Goal: Information Seeking & Learning: Learn about a topic

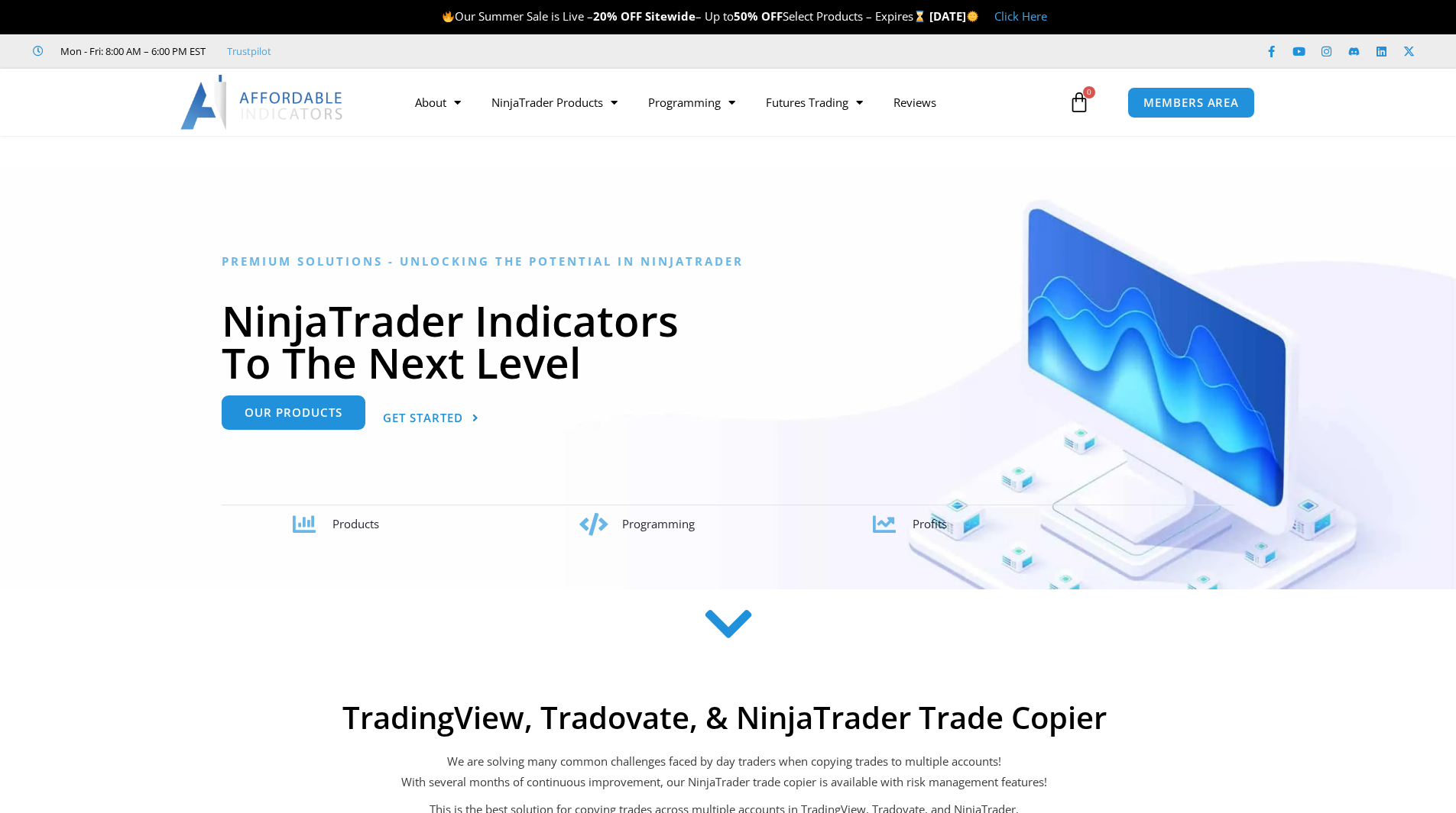
click at [340, 422] on link "Our Products" at bounding box center [293, 412] width 144 height 35
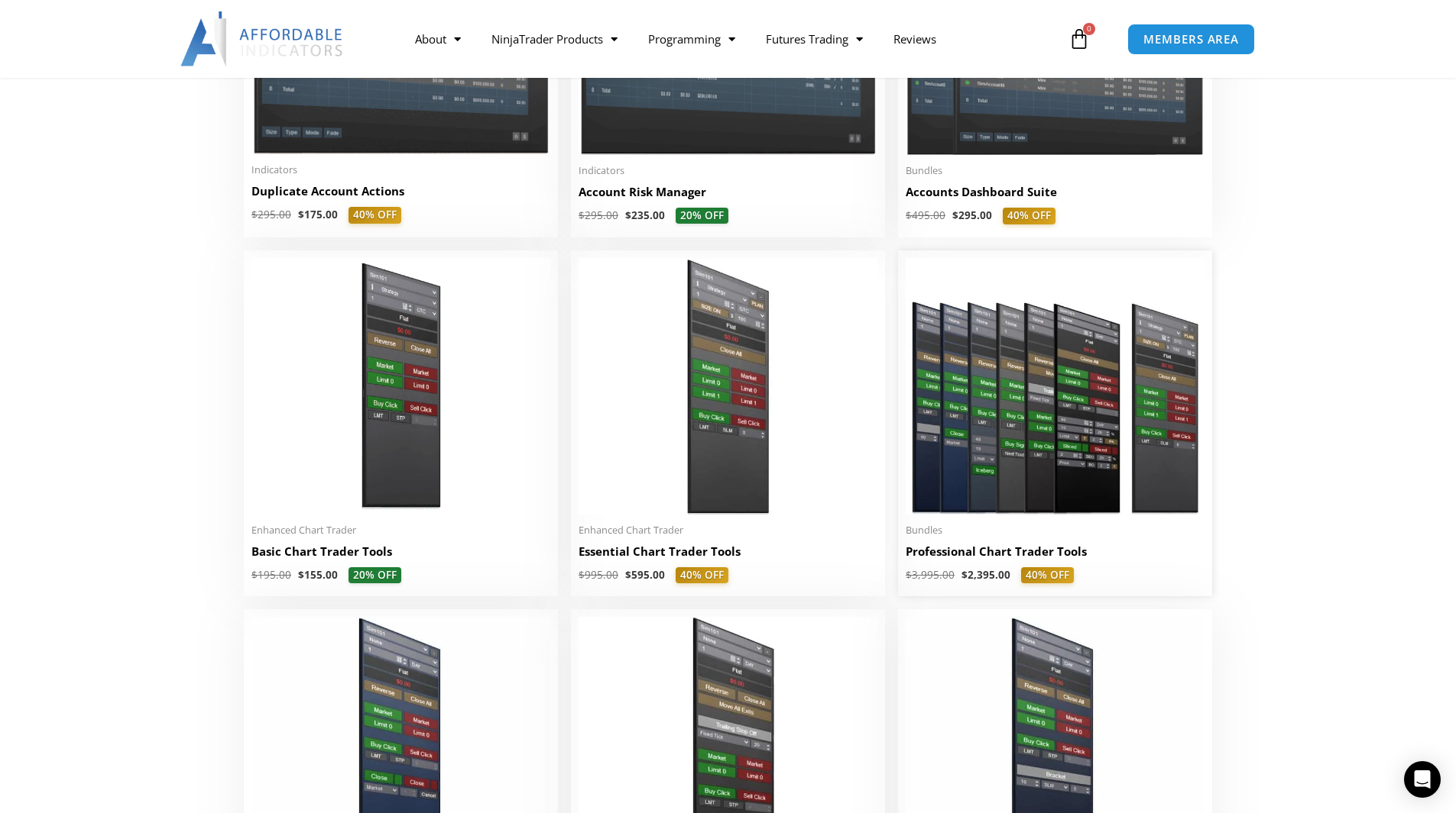
scroll to position [535, 0]
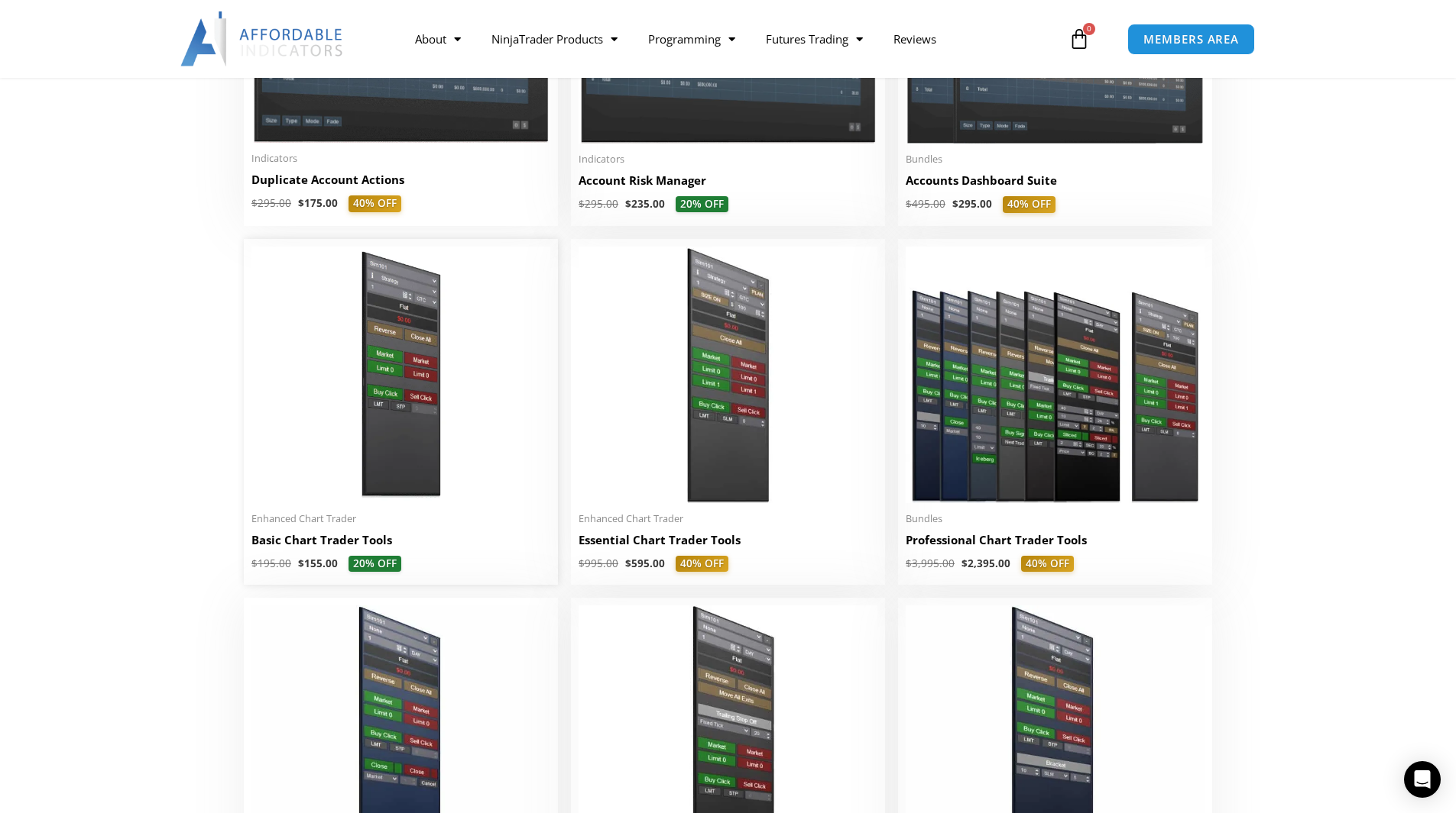
click at [424, 482] on img at bounding box center [401, 375] width 299 height 257
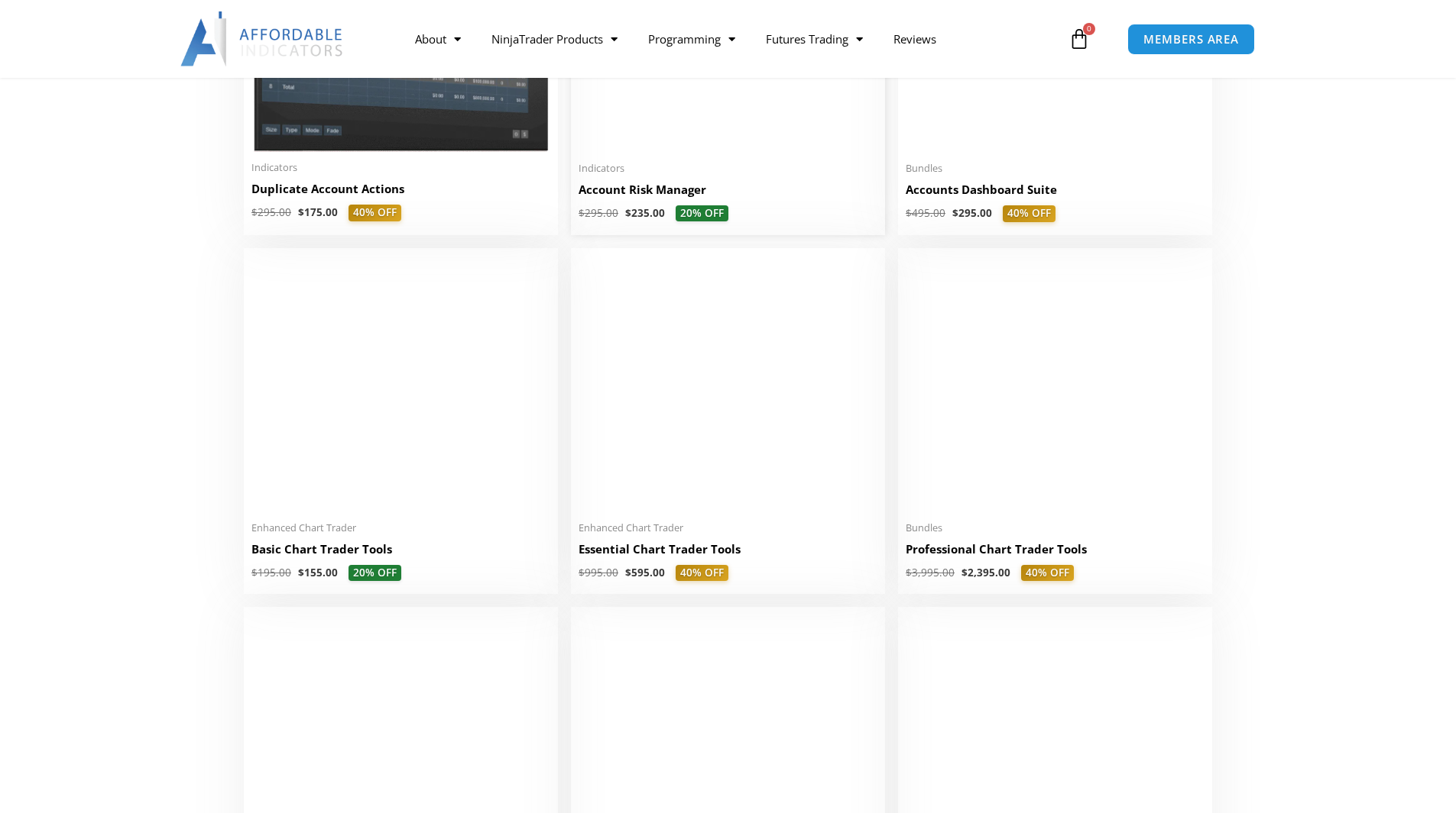
scroll to position [535, 0]
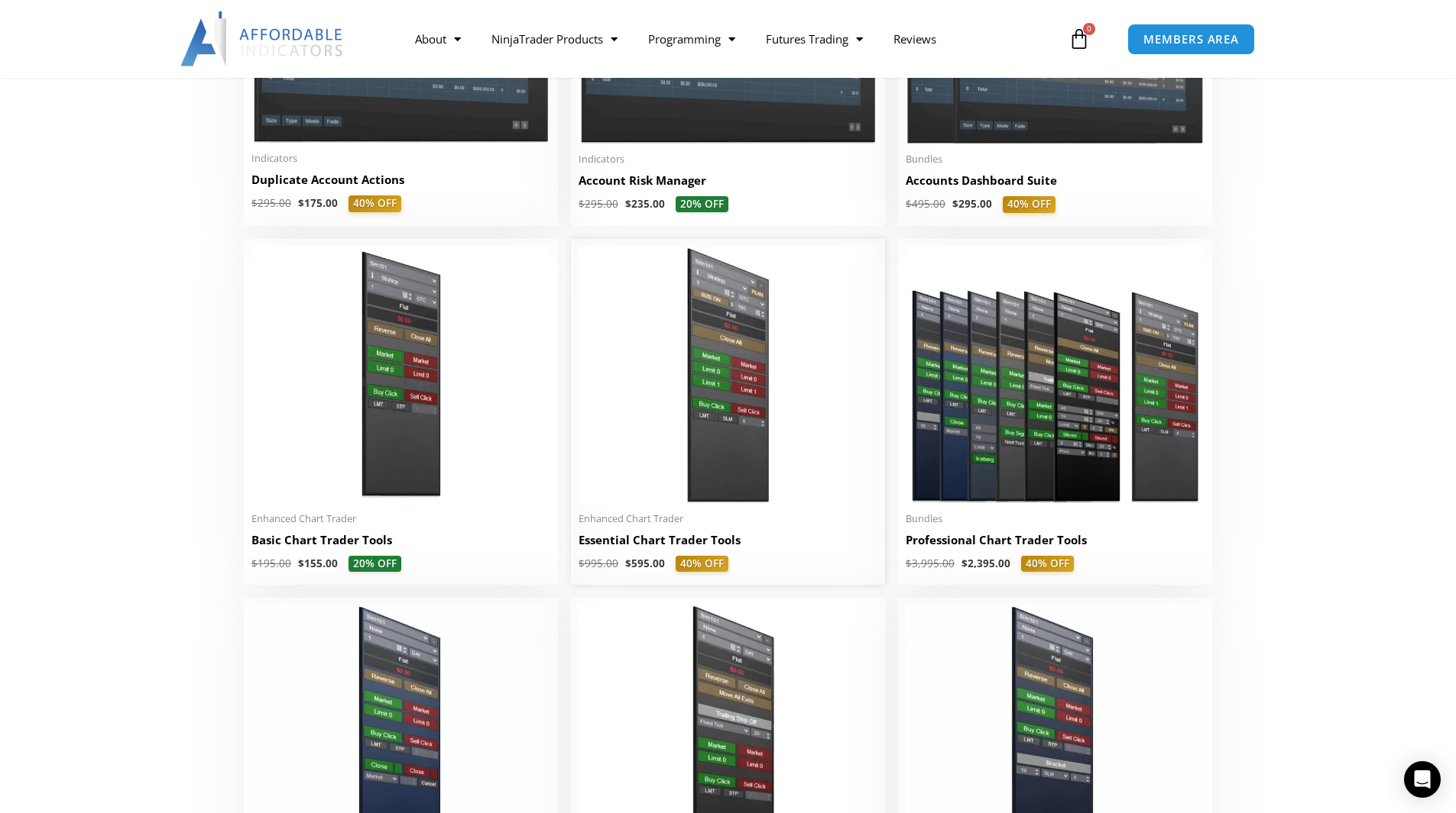
click at [692, 426] on img at bounding box center [728, 375] width 299 height 257
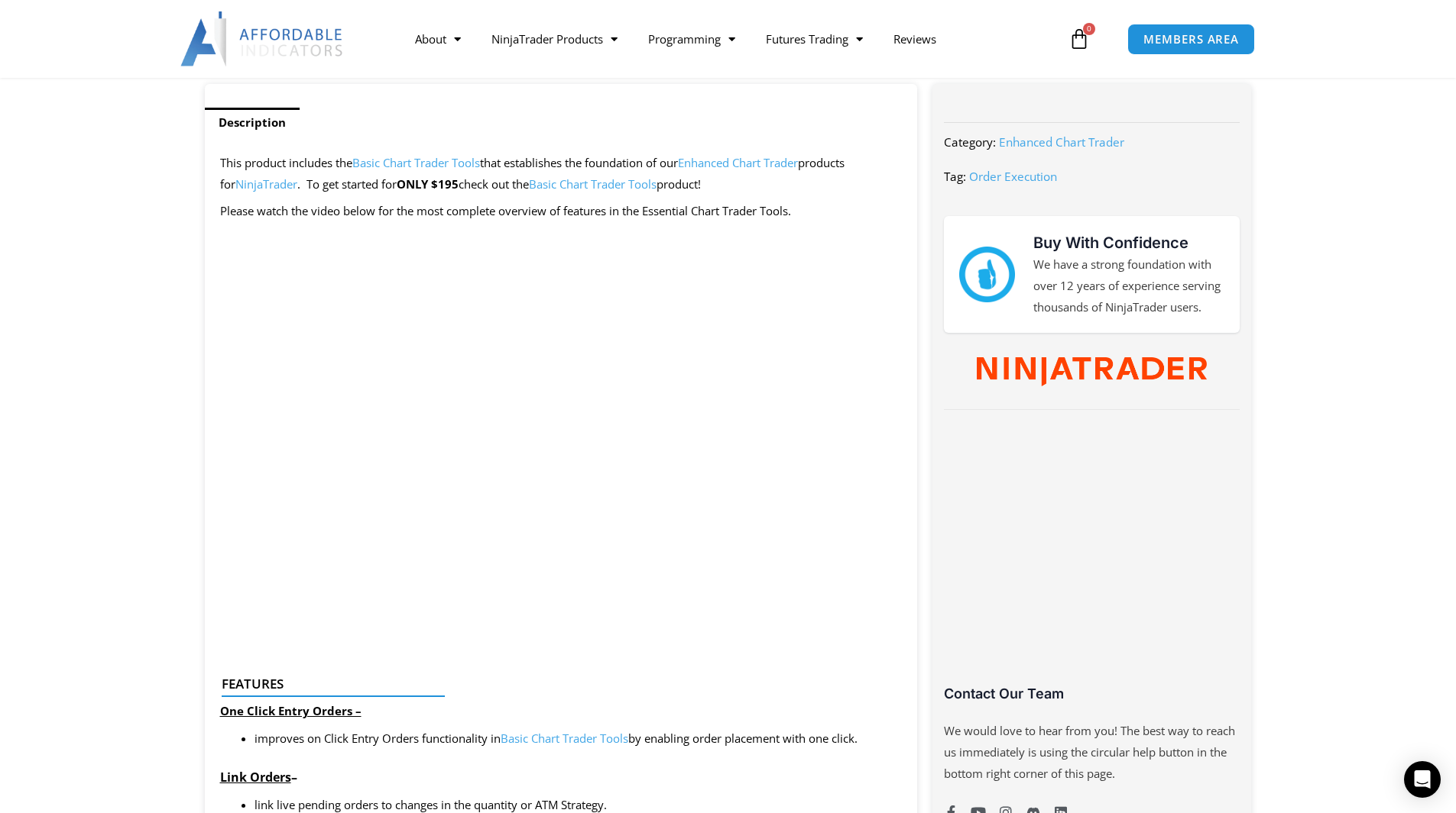
scroll to position [611, 0]
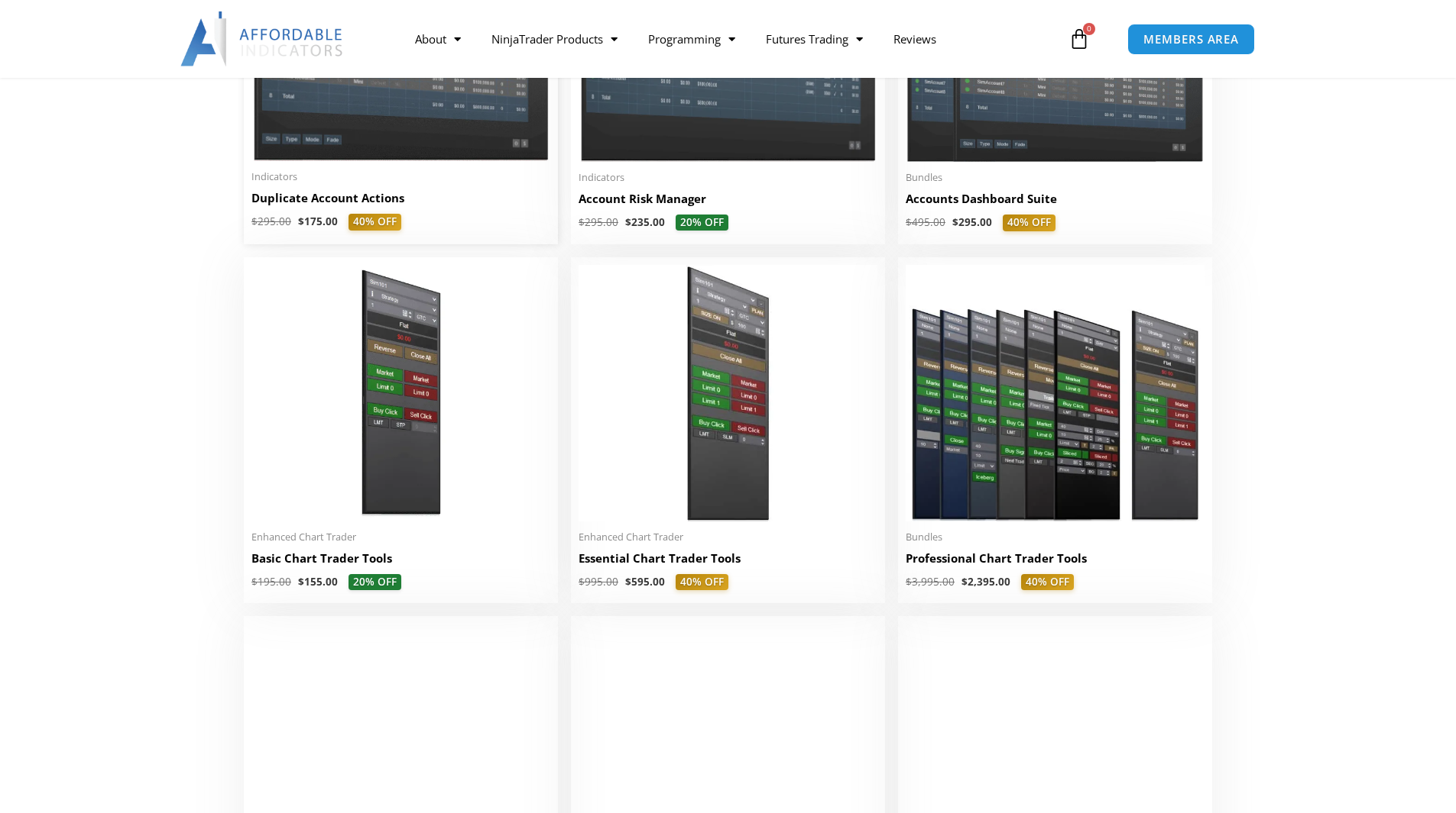
scroll to position [535, 0]
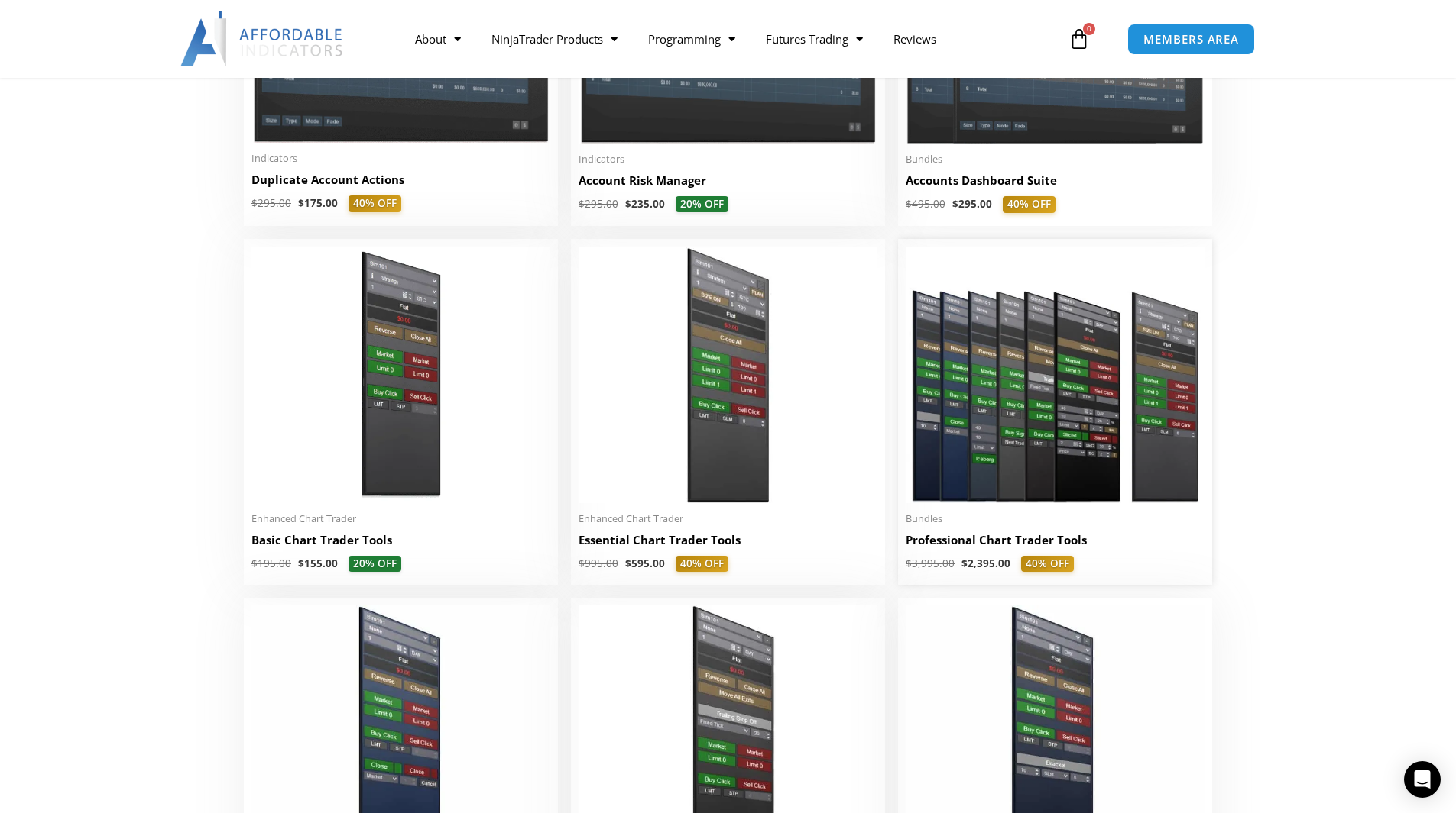
click at [949, 471] on img at bounding box center [1055, 375] width 299 height 257
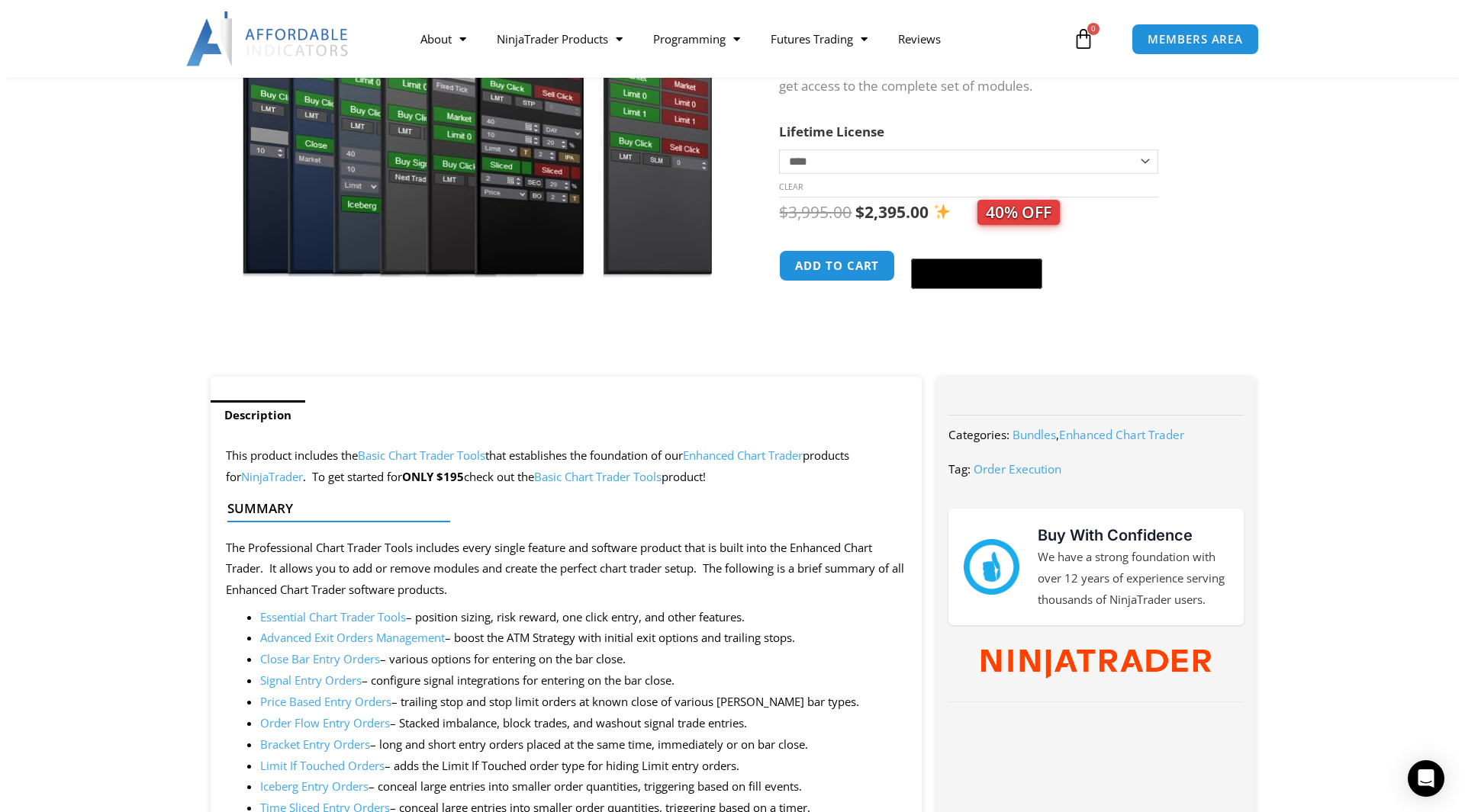
scroll to position [458, 0]
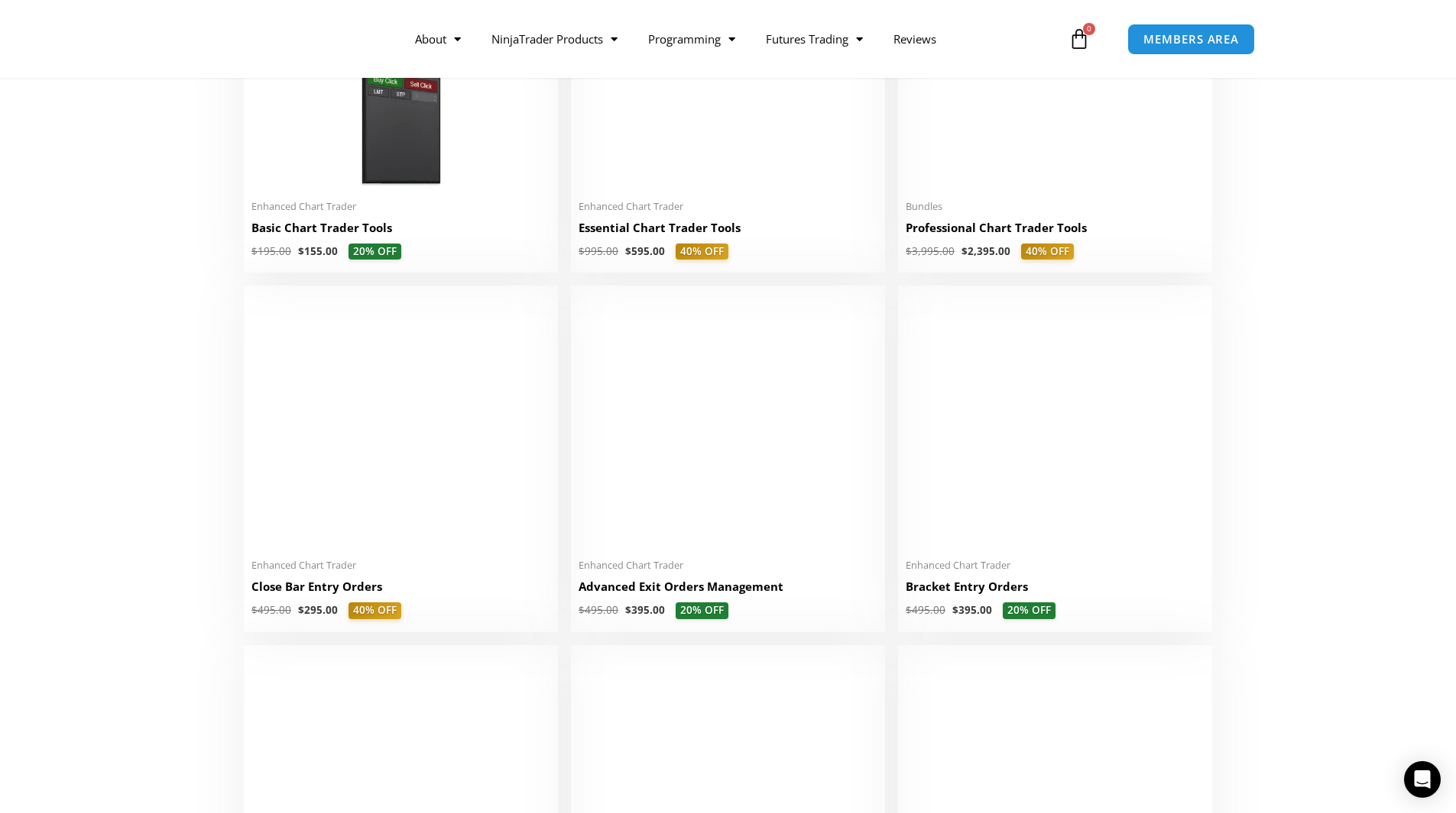
scroll to position [917, 0]
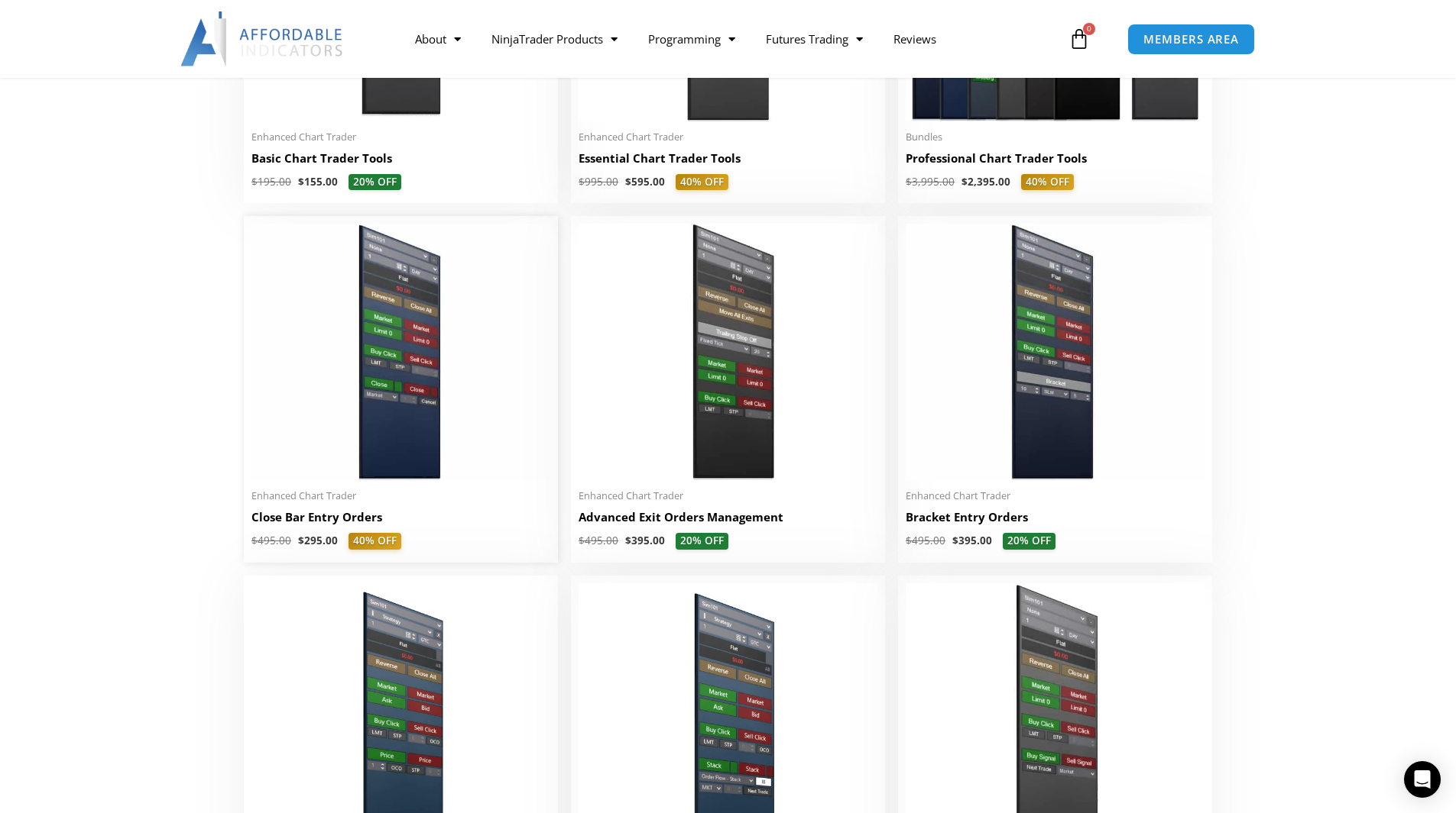
click at [421, 401] on img at bounding box center [401, 352] width 299 height 257
click at [395, 470] on img at bounding box center [401, 352] width 299 height 257
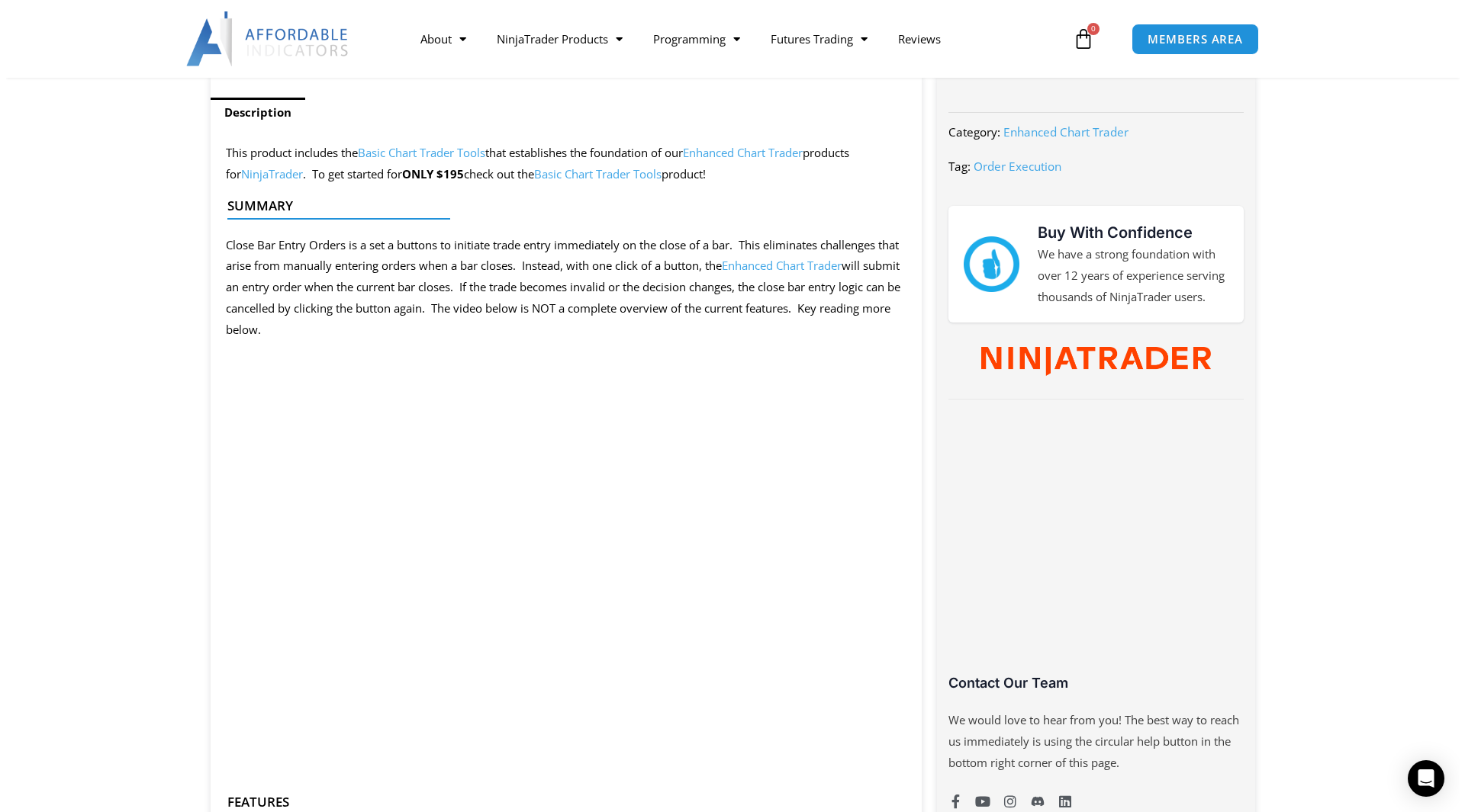
scroll to position [611, 0]
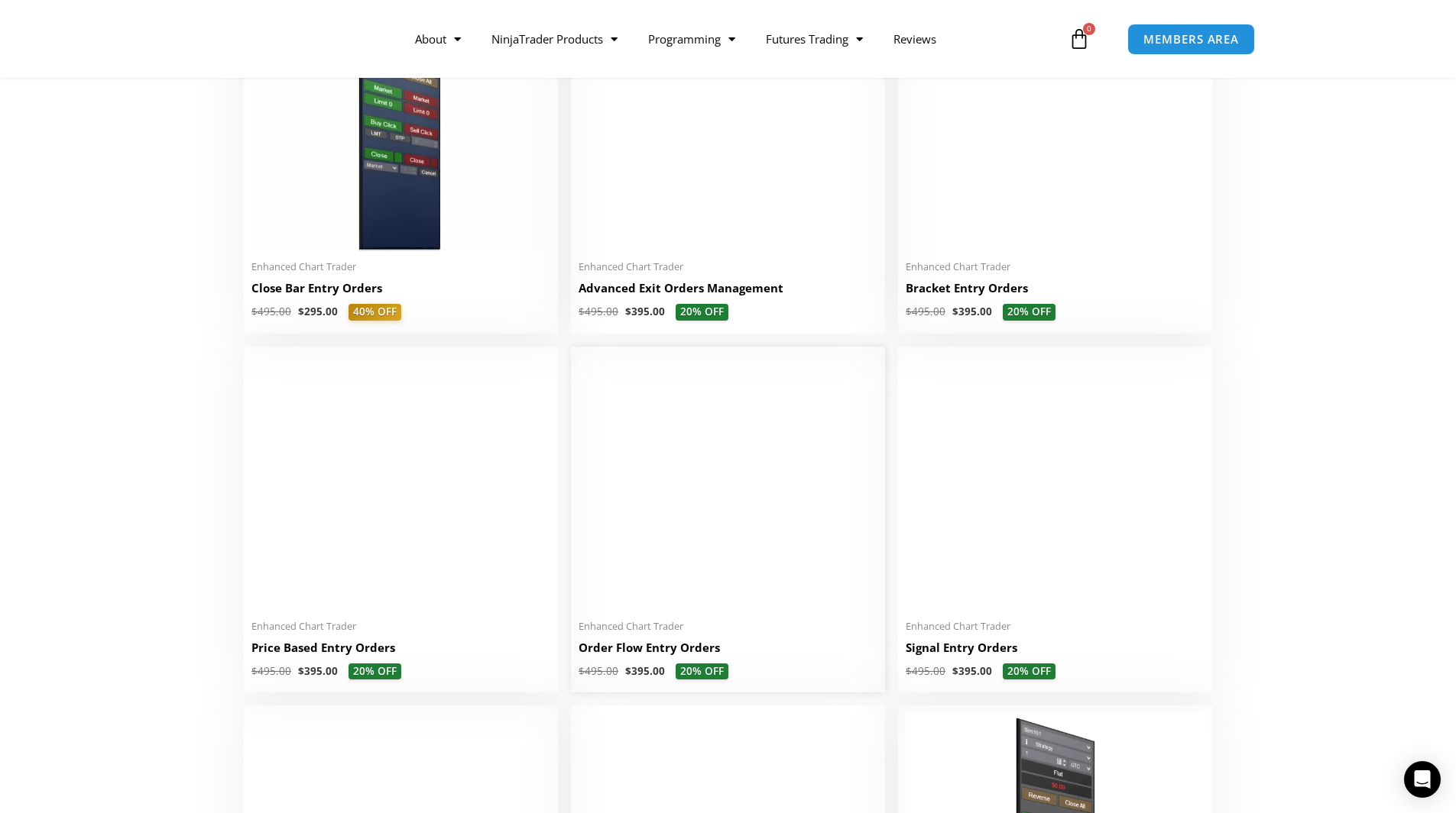
scroll to position [1069, 0]
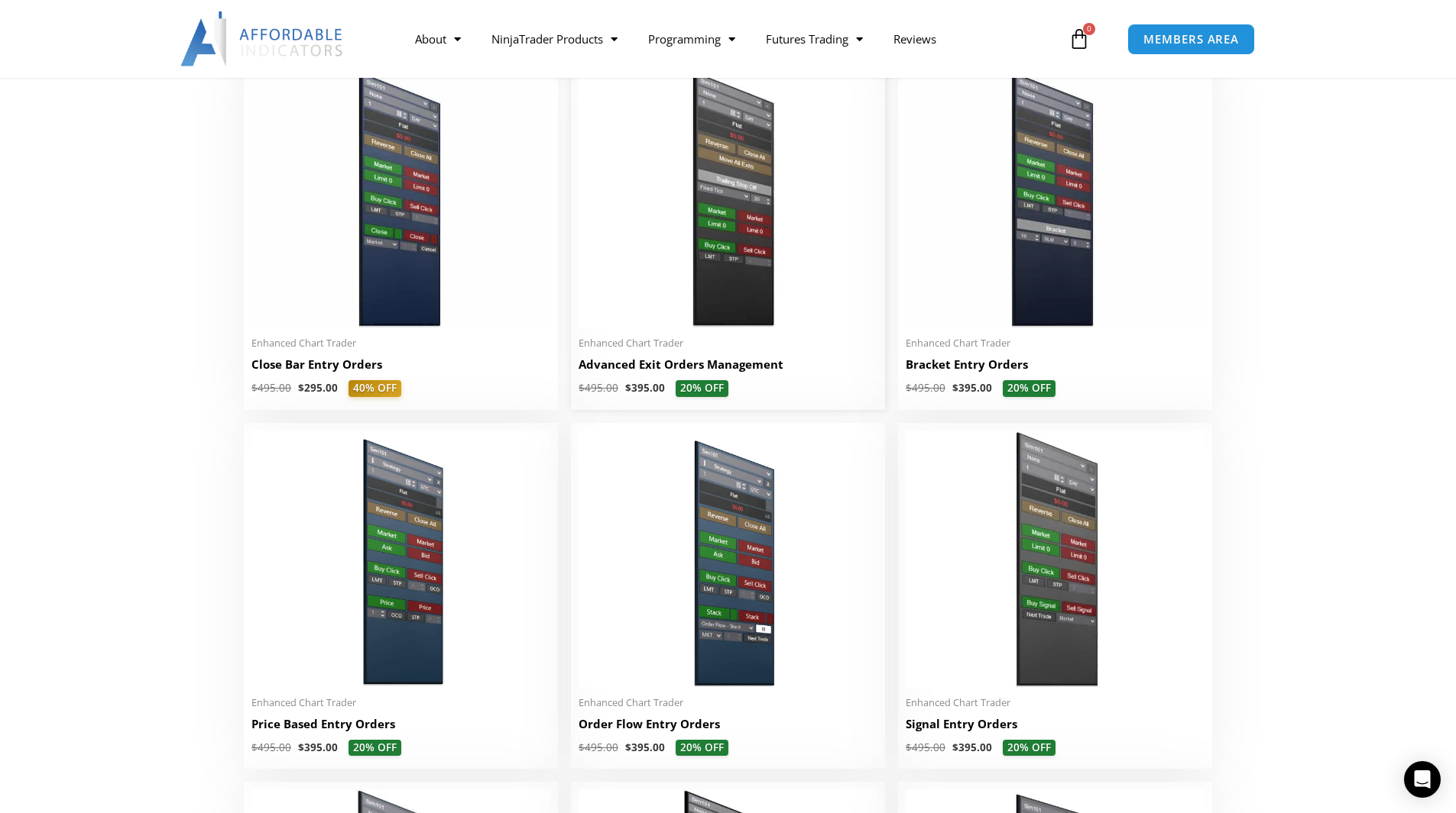
click at [739, 300] on img at bounding box center [728, 199] width 299 height 257
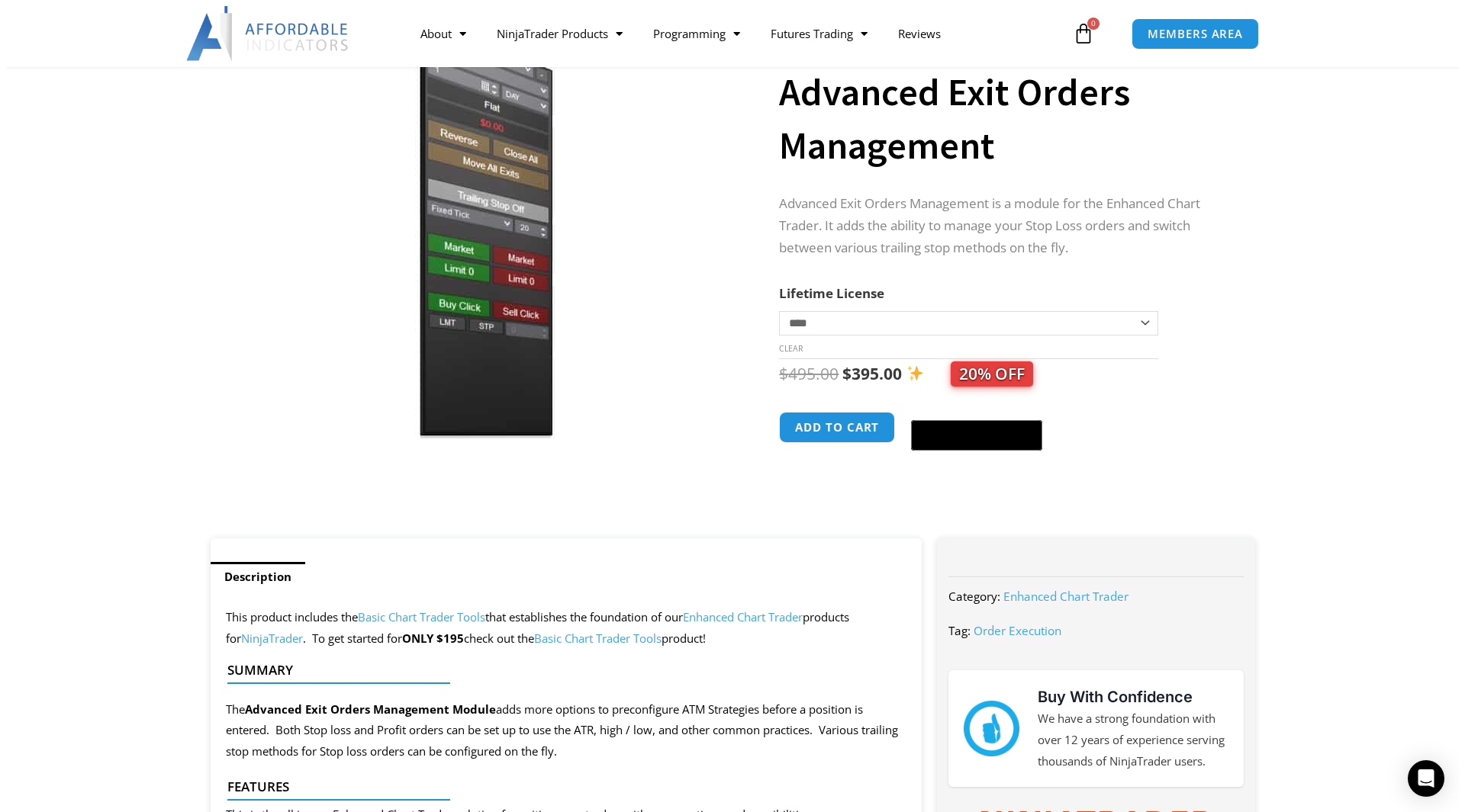
scroll to position [76, 0]
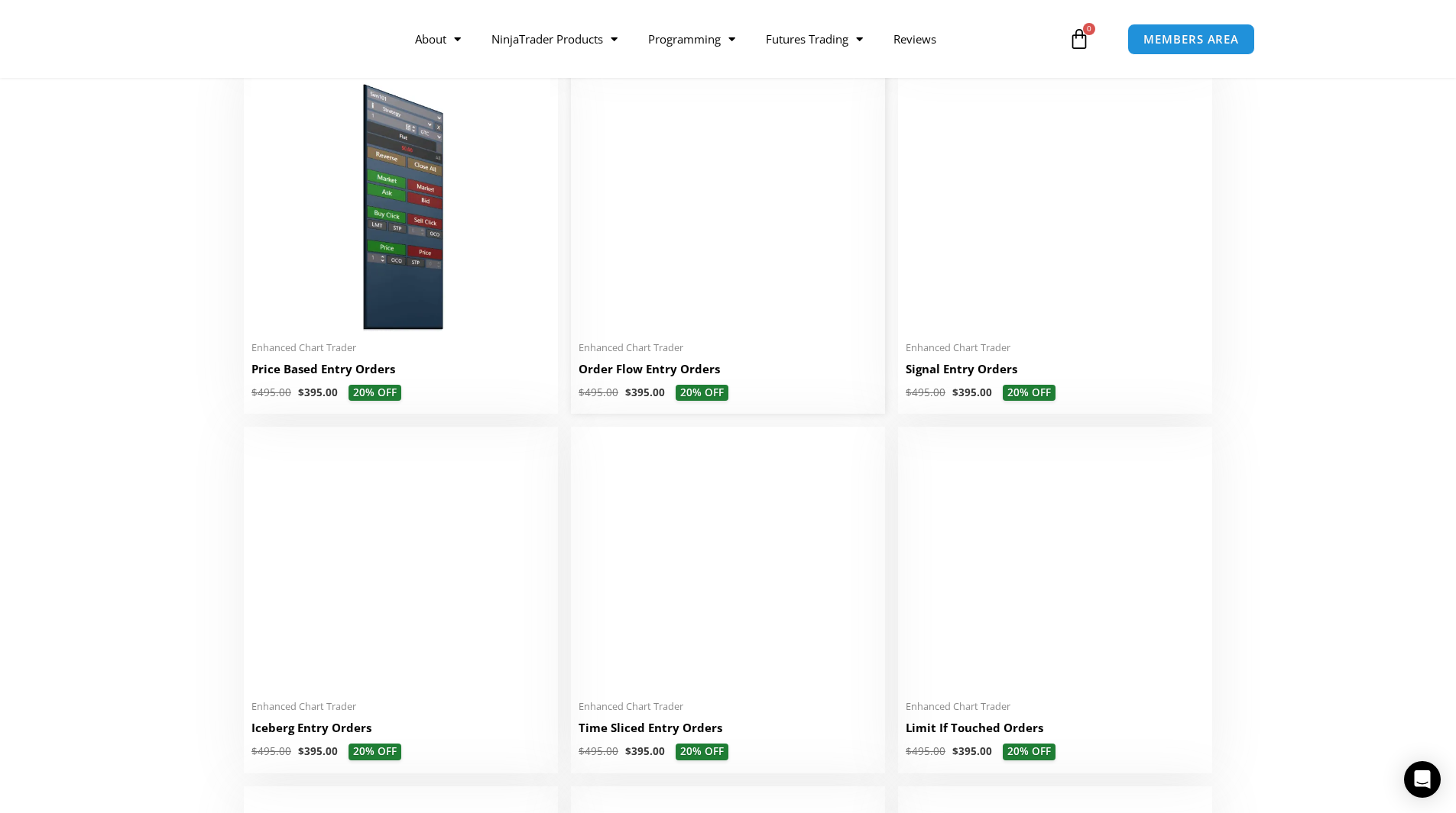
scroll to position [1451, 0]
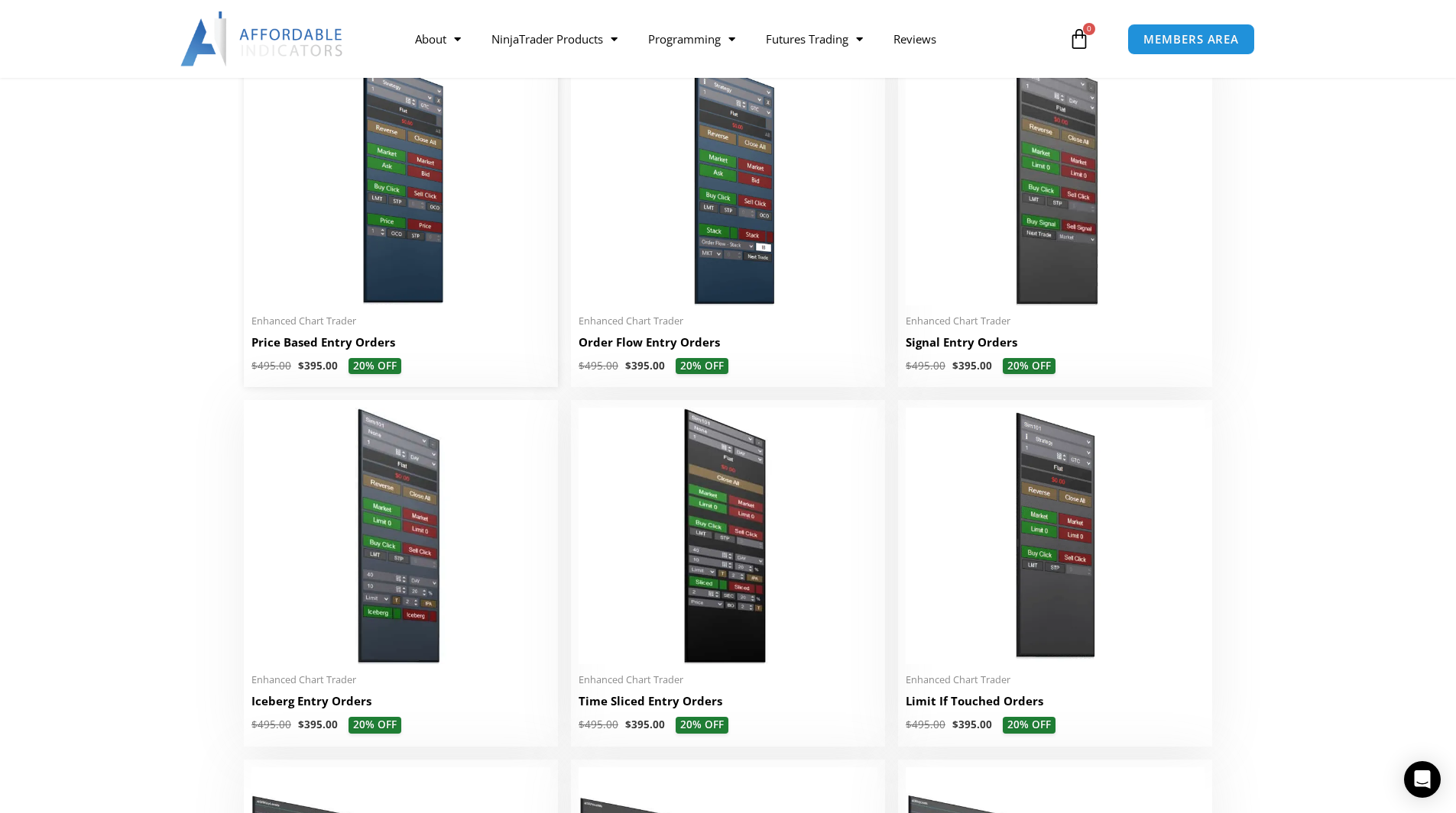
click at [396, 259] on img at bounding box center [401, 177] width 299 height 257
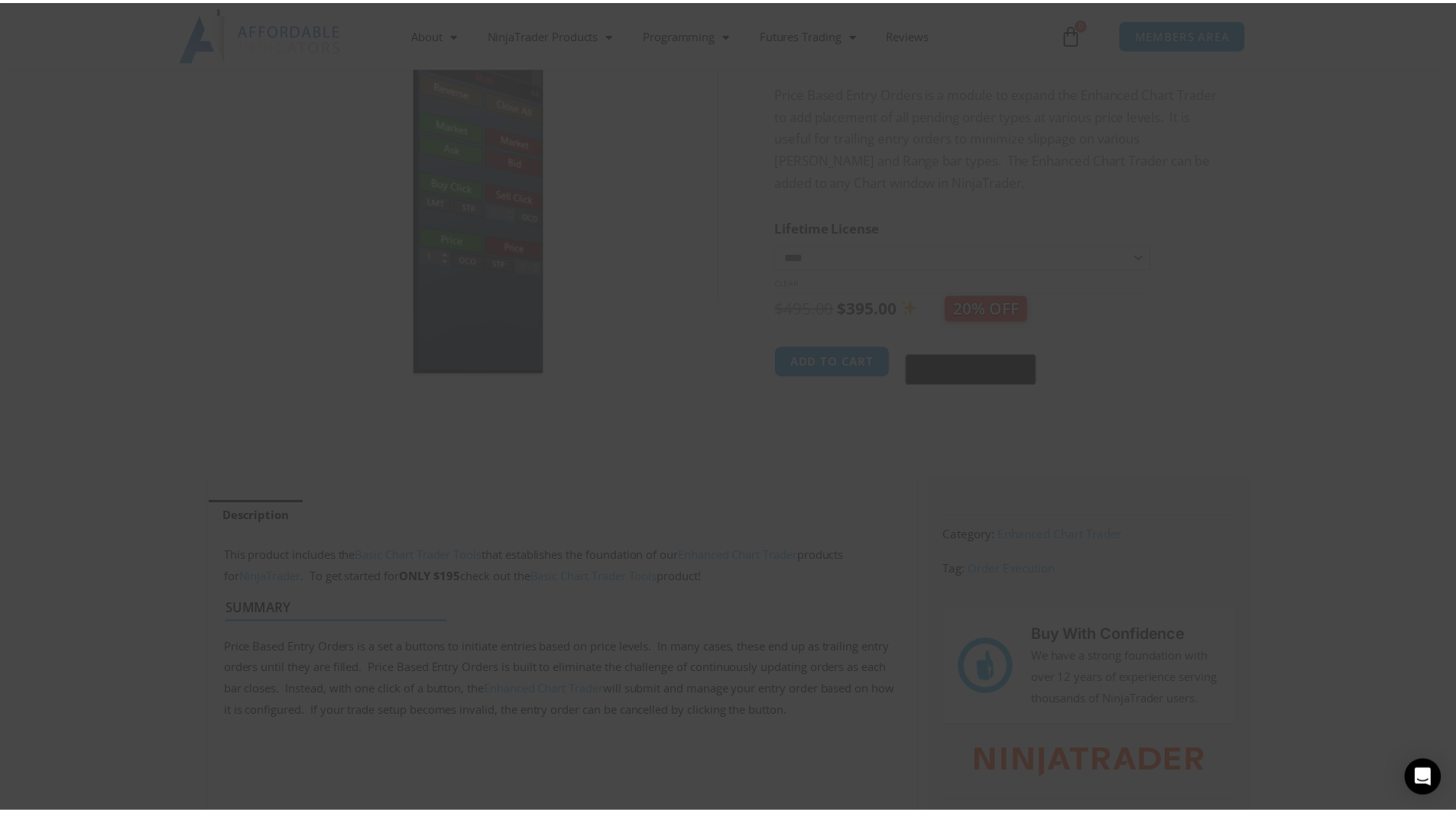
scroll to position [229, 0]
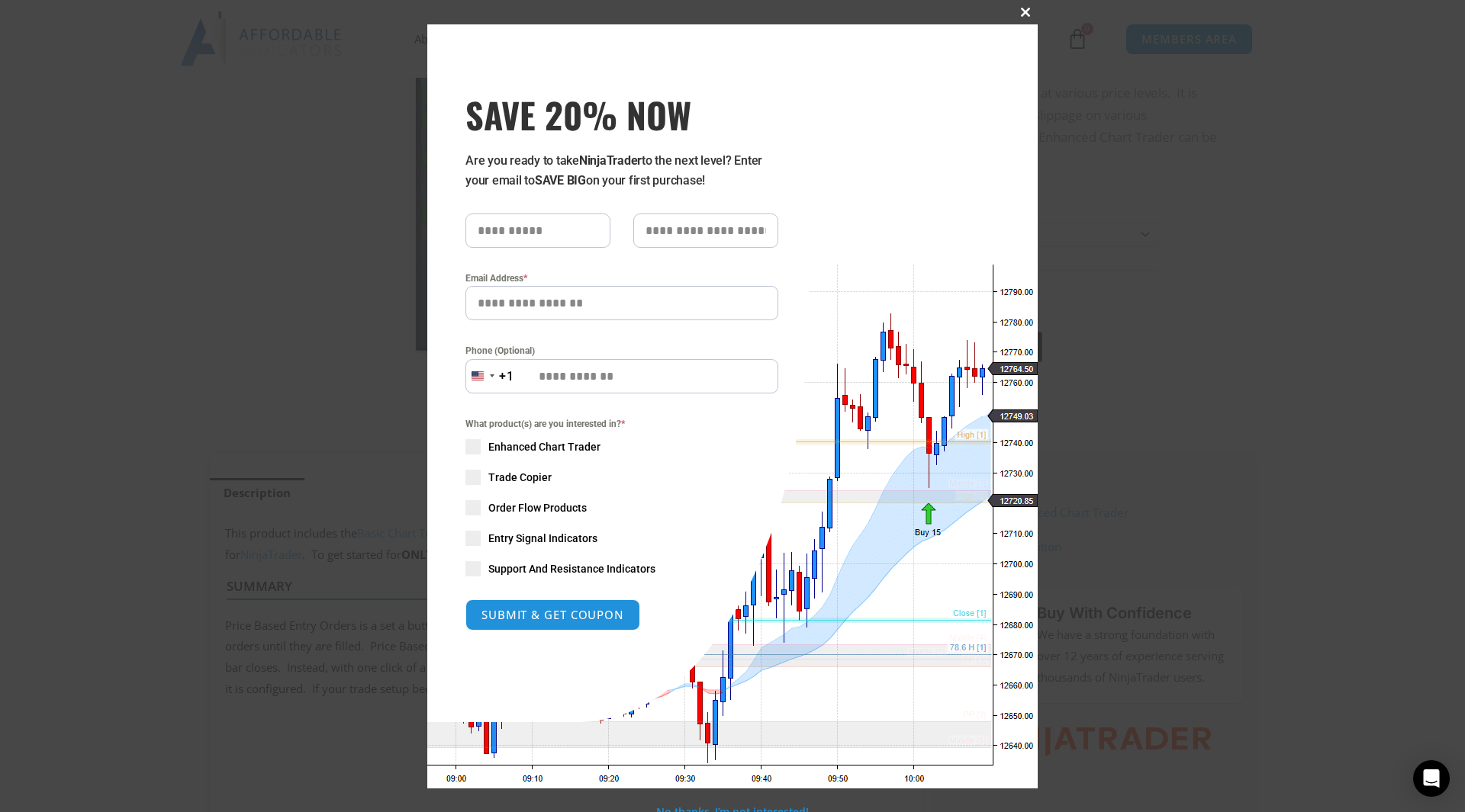
click at [1020, 12] on span at bounding box center [1026, 12] width 25 height 9
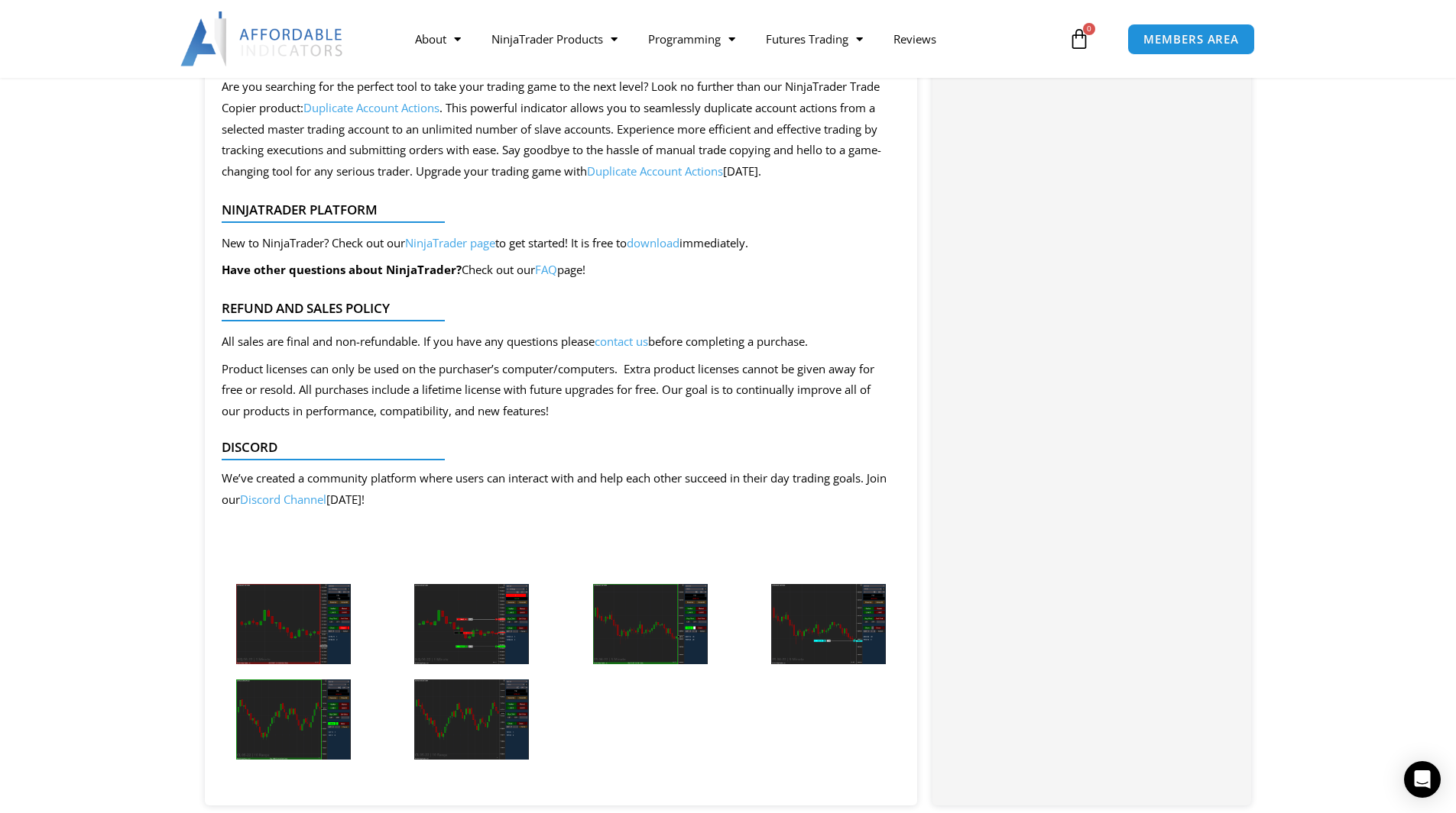
scroll to position [2368, 0]
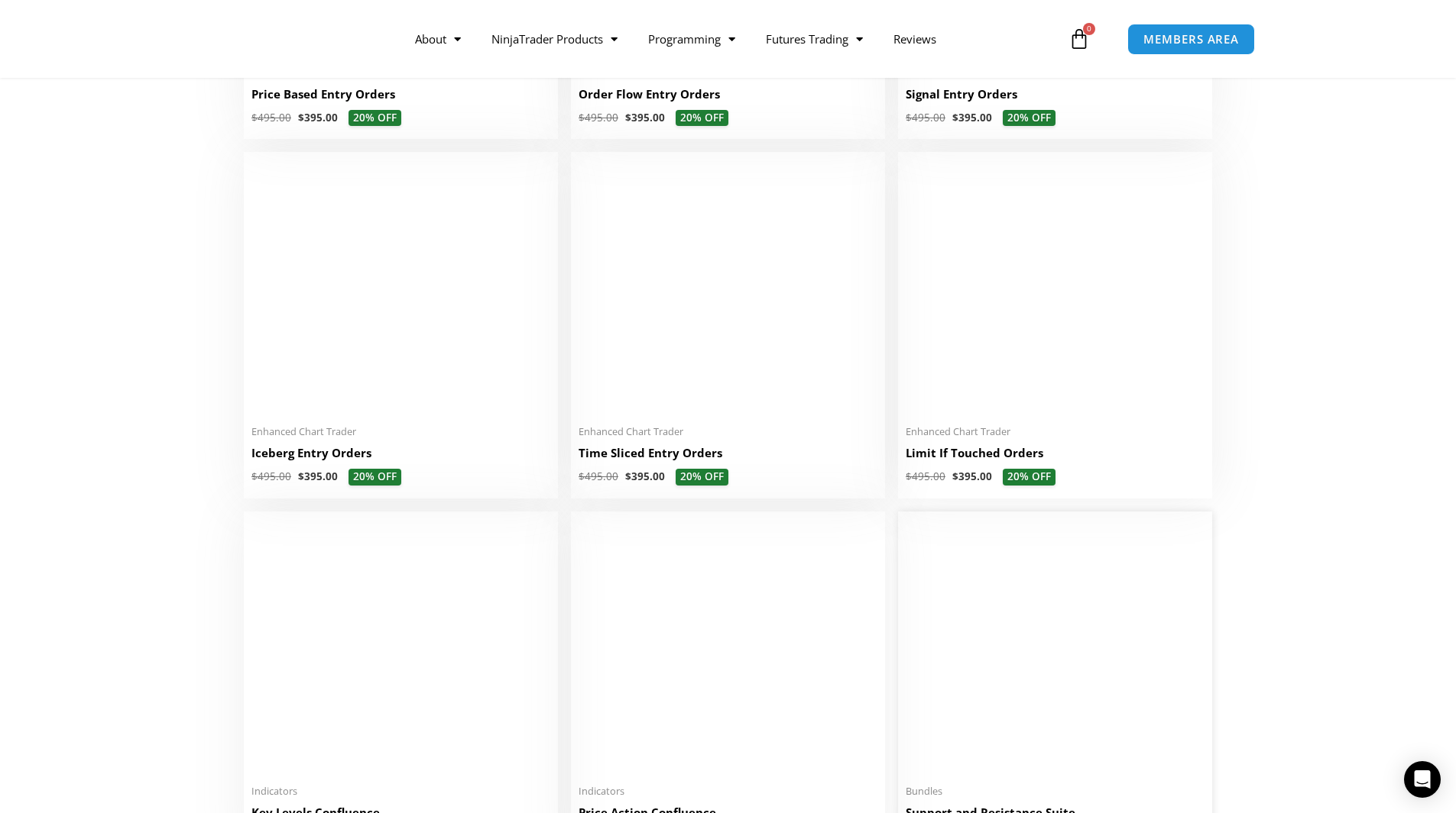
scroll to position [1527, 0]
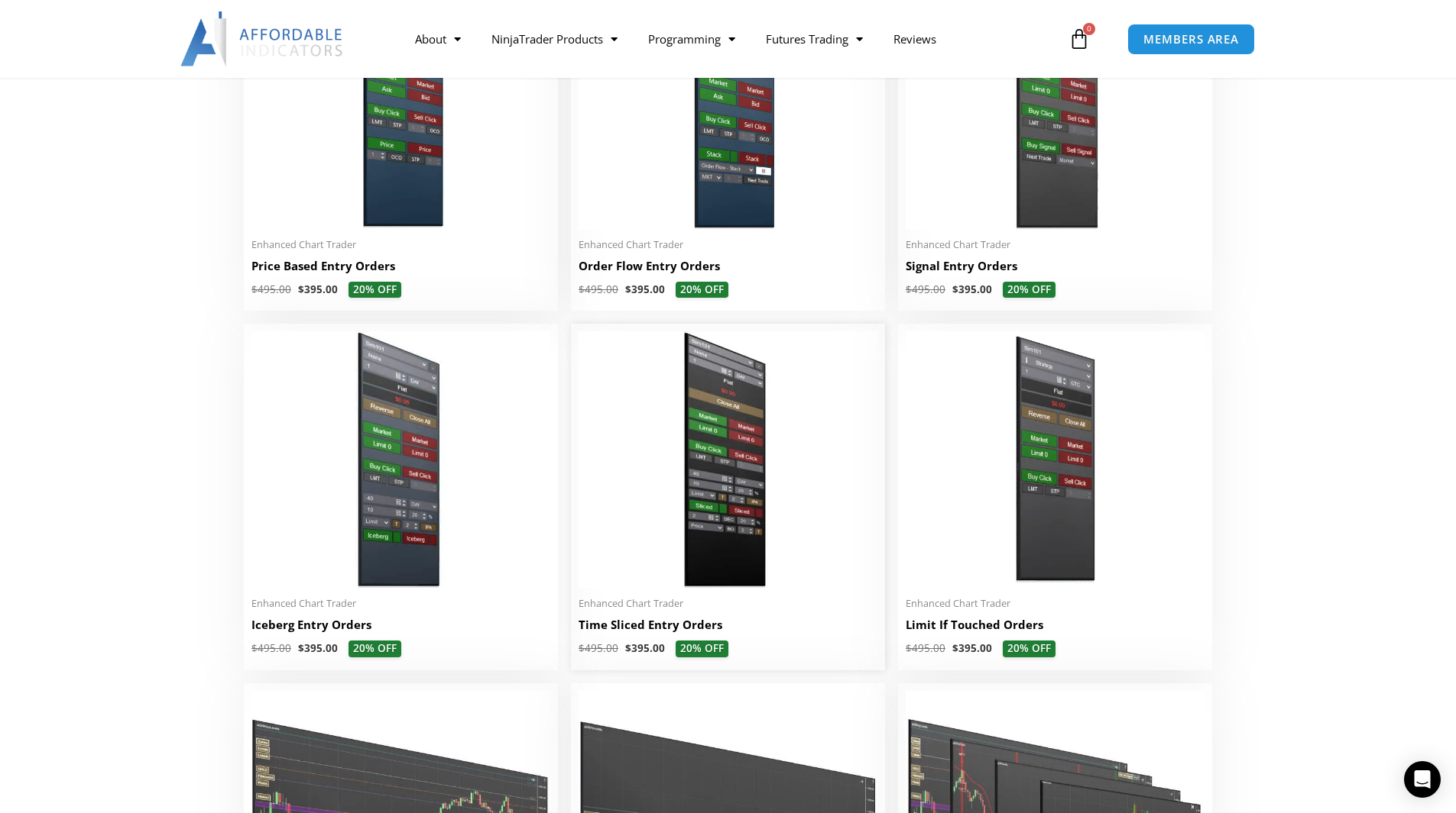
click at [752, 491] on img at bounding box center [728, 459] width 299 height 257
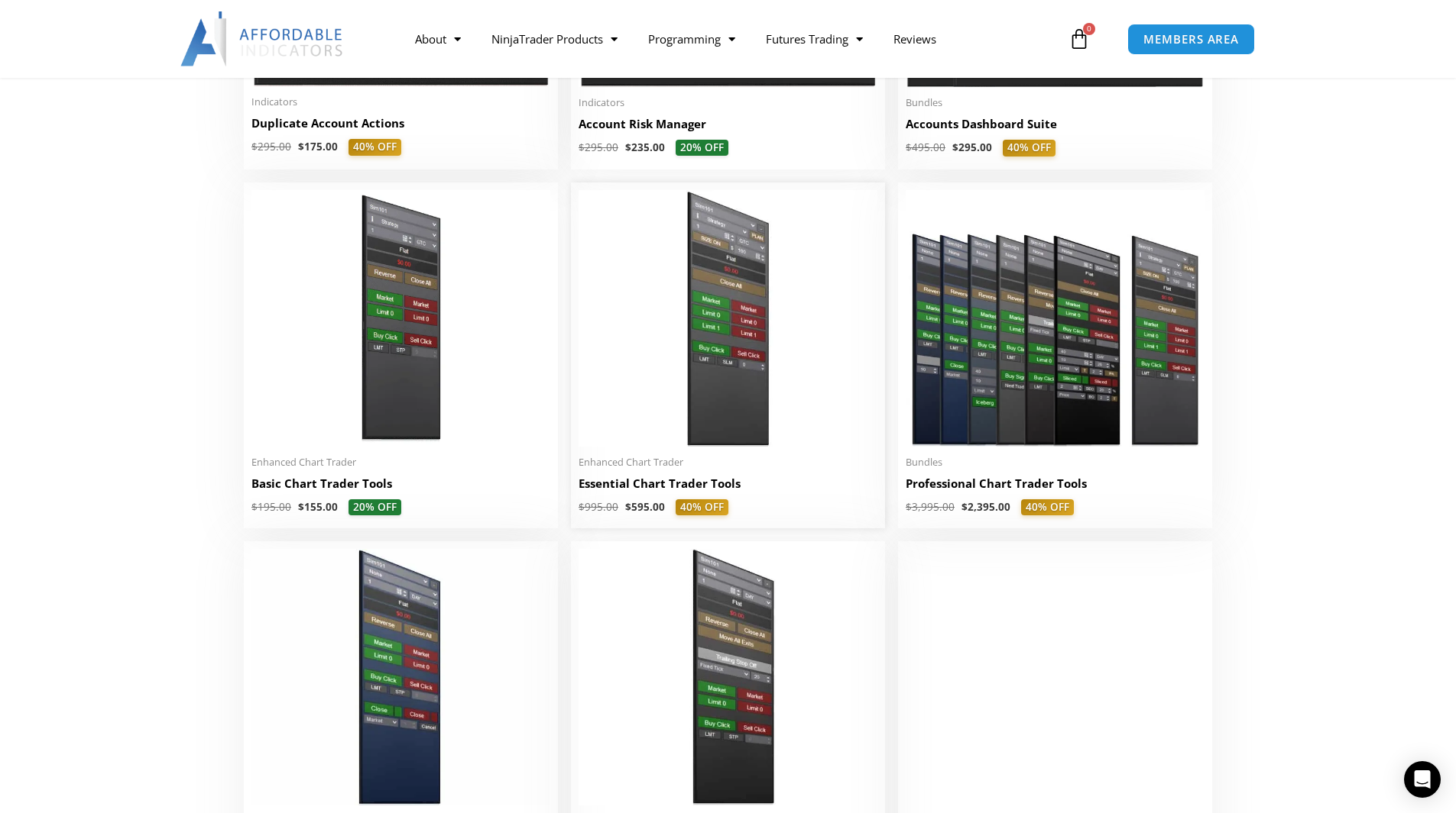
scroll to position [611, 0]
